Goal: Information Seeking & Learning: Understand process/instructions

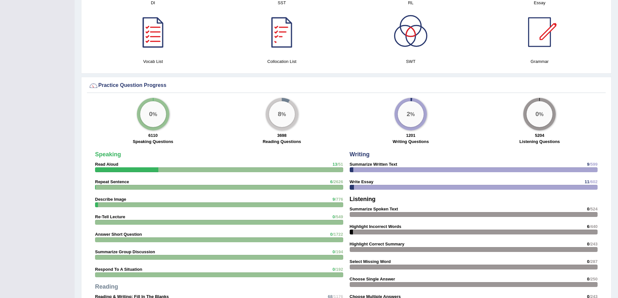
click at [284, 41] on div at bounding box center [281, 31] width 45 height 45
click at [106, 165] on strong "Read Aloud" at bounding box center [106, 164] width 23 height 5
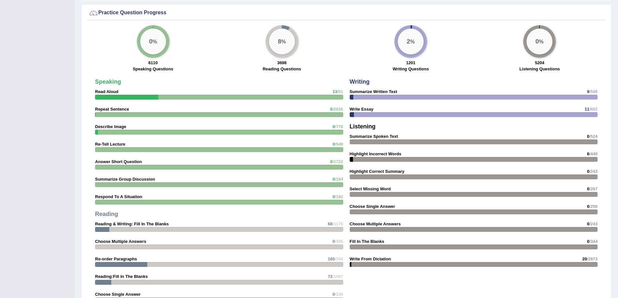
scroll to position [471, 0]
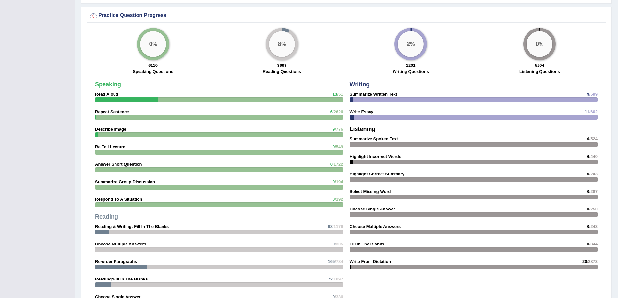
click at [103, 93] on strong "Read Aloud" at bounding box center [106, 94] width 23 height 5
click at [105, 93] on strong "Read Aloud" at bounding box center [106, 94] width 23 height 5
click at [108, 85] on strong "Speaking" at bounding box center [108, 84] width 26 height 6
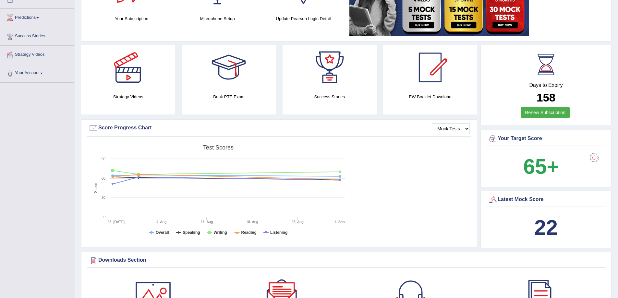
scroll to position [0, 0]
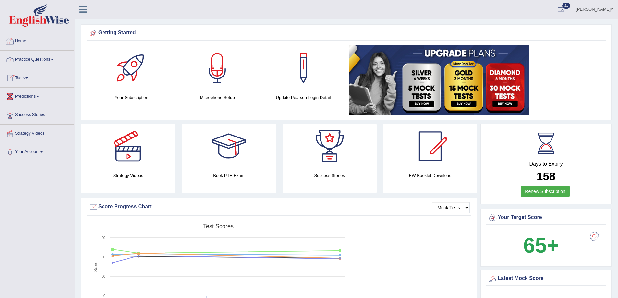
click at [20, 57] on link "Practice Questions" at bounding box center [37, 59] width 74 height 16
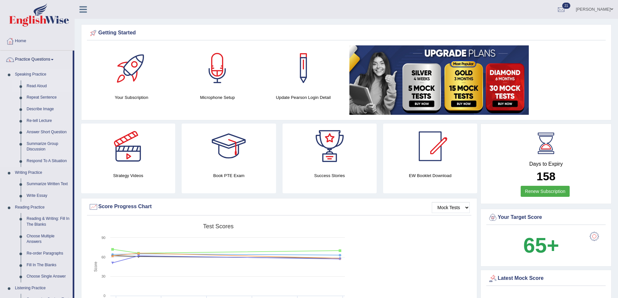
click at [38, 86] on link "Read Aloud" at bounding box center [48, 87] width 49 height 12
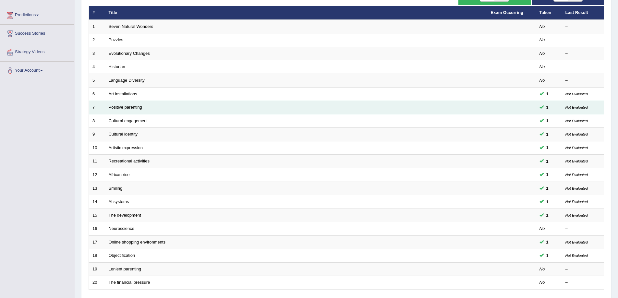
click at [166, 111] on td "Positive parenting" at bounding box center [296, 108] width 382 height 14
click at [130, 104] on td "Positive parenting" at bounding box center [296, 108] width 382 height 14
click at [128, 106] on link "Positive parenting" at bounding box center [125, 107] width 33 height 5
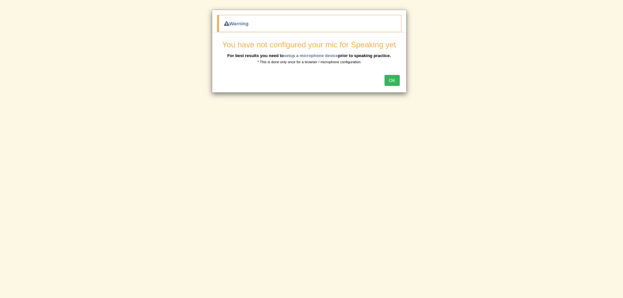
click at [391, 80] on button "OK" at bounding box center [392, 80] width 15 height 11
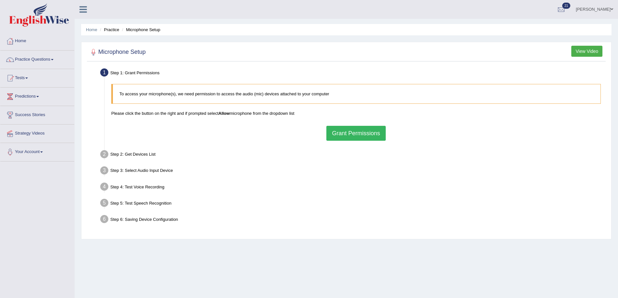
click at [361, 134] on button "Grant Permissions" at bounding box center [356, 133] width 59 height 15
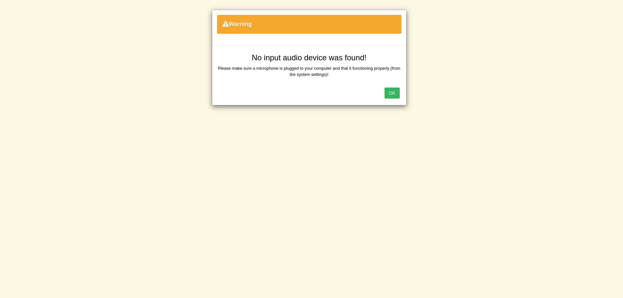
click at [389, 93] on button "OK" at bounding box center [392, 93] width 15 height 11
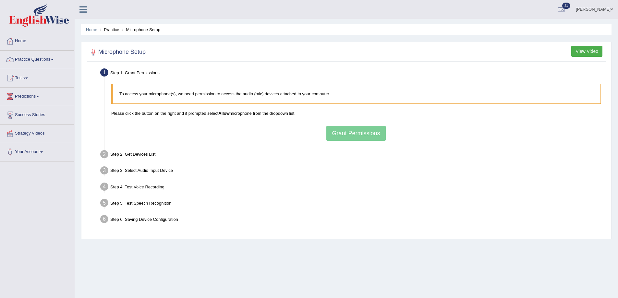
click at [346, 133] on div "To access your microphone(s), we need permission to access the audio (mic) devi…" at bounding box center [356, 112] width 496 height 63
click at [19, 59] on link "Practice Questions" at bounding box center [37, 59] width 74 height 16
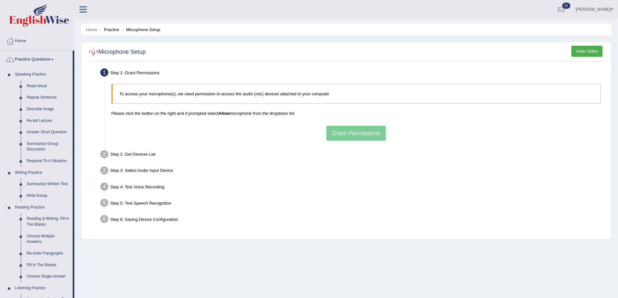
drag, startPoint x: 130, startPoint y: 52, endPoint x: 136, endPoint y: 52, distance: 6.5
click at [130, 52] on h2 "Microphone Setup" at bounding box center [117, 52] width 57 height 10
click at [582, 49] on button "View Video" at bounding box center [587, 51] width 31 height 11
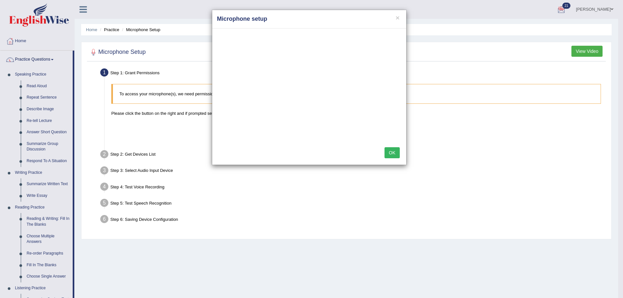
click at [390, 155] on button "OK" at bounding box center [392, 152] width 15 height 11
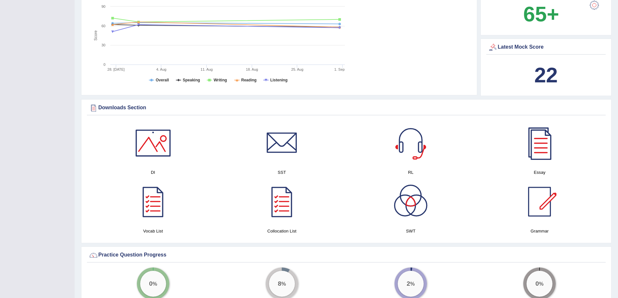
scroll to position [214, 0]
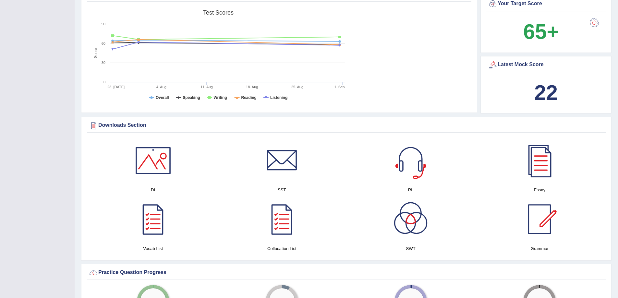
click at [415, 171] on div at bounding box center [410, 160] width 45 height 45
click at [279, 174] on div at bounding box center [281, 160] width 45 height 45
click at [153, 170] on div at bounding box center [152, 160] width 45 height 45
click at [540, 172] on div at bounding box center [539, 160] width 45 height 45
